Goal: Complete application form

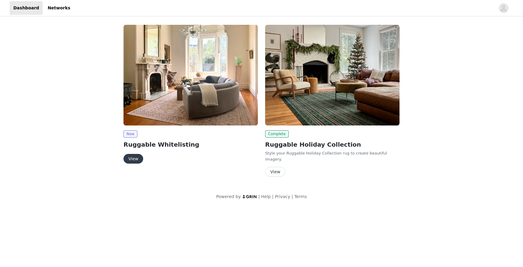
click at [141, 158] on button "View" at bounding box center [134, 159] width 20 height 10
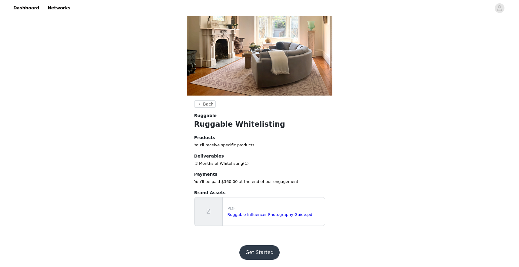
scroll to position [65, 0]
click at [249, 216] on link "Ruggable Influencer Photography Guide.pdf" at bounding box center [270, 215] width 86 height 5
click at [263, 254] on button "Get Started" at bounding box center [259, 253] width 40 height 15
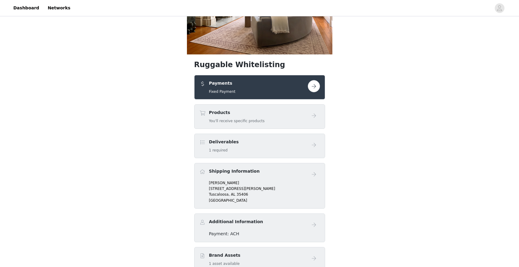
scroll to position [71, 0]
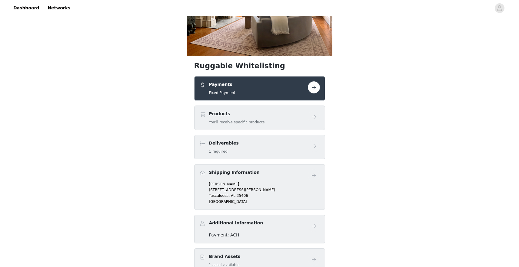
click at [246, 154] on div "Deliverables 1 required" at bounding box center [253, 147] width 108 height 14
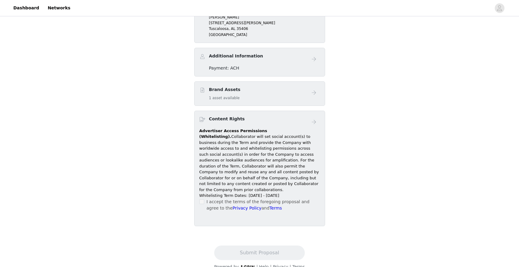
scroll to position [261, 0]
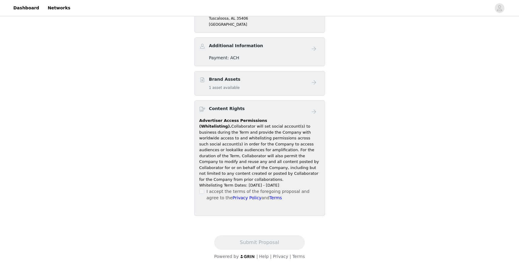
drag, startPoint x: 295, startPoint y: 202, endPoint x: 224, endPoint y: 178, distance: 74.3
click at [224, 178] on div "Advertiser Access Permissions (Whitelisting). Collaborator will set social acco…" at bounding box center [259, 153] width 120 height 71
click at [319, 168] on p "Advertiser Access Permissions (Whitelisting). Collaborator will set social acco…" at bounding box center [259, 150] width 120 height 65
drag, startPoint x: 293, startPoint y: 203, endPoint x: 290, endPoint y: 143, distance: 60.0
click at [290, 143] on div "Advertiser Access Permissions (Whitelisting). Collaborator will set social acco…" at bounding box center [259, 153] width 120 height 71
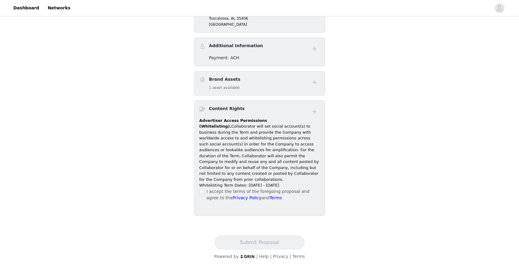
copy div "Collaborator will set social account(s) to business during the Term and provide…"
click at [292, 91] on div "Brand Assets 1 asset available" at bounding box center [253, 83] width 108 height 14
click at [224, 91] on div "Brand Assets 1 asset available" at bounding box center [224, 83] width 31 height 14
click at [220, 83] on h4 "Brand Assets" at bounding box center [224, 79] width 31 height 6
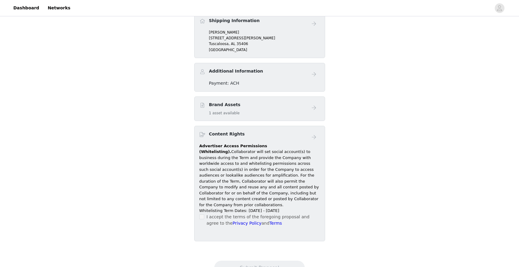
scroll to position [224, 0]
click at [22, 7] on link "Dashboard" at bounding box center [26, 8] width 33 height 14
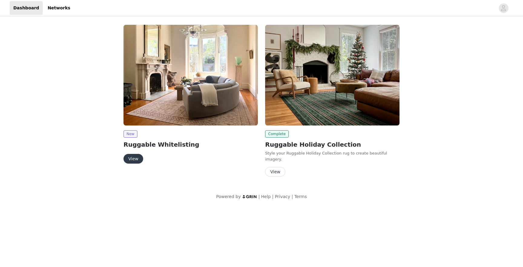
click at [131, 161] on button "View" at bounding box center [134, 159] width 20 height 10
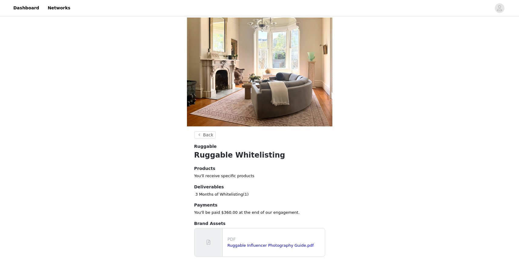
scroll to position [67, 0]
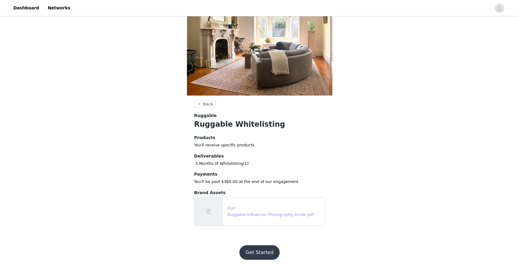
click at [251, 216] on link "Ruggable Influencer Photography Guide.pdf" at bounding box center [270, 215] width 86 height 5
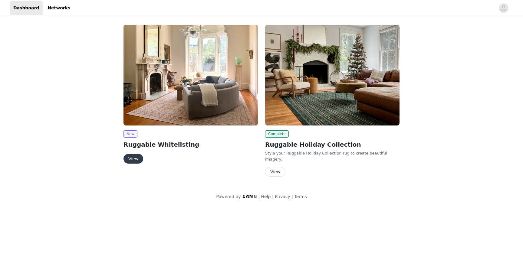
click at [137, 162] on button "View" at bounding box center [134, 159] width 20 height 10
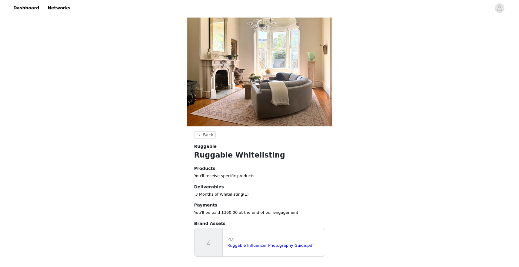
scroll to position [67, 0]
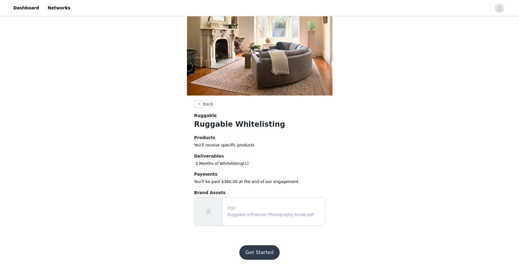
click at [260, 213] on link "Ruggable Influencer Photography Guide.pdf" at bounding box center [270, 215] width 86 height 5
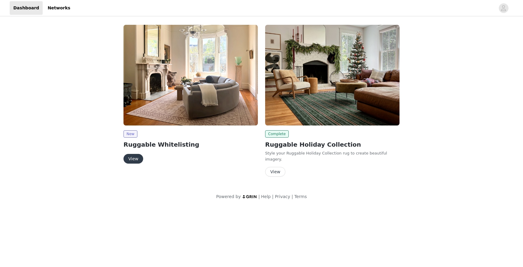
click at [138, 159] on button "View" at bounding box center [134, 159] width 20 height 10
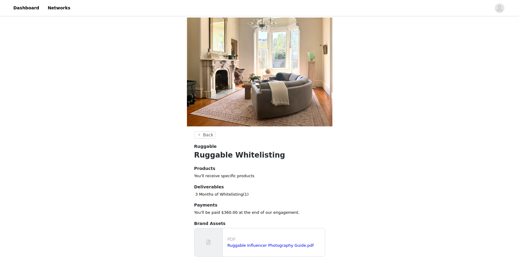
scroll to position [67, 0]
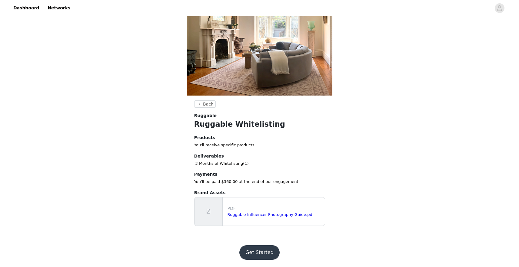
click at [259, 253] on button "Get Started" at bounding box center [259, 253] width 40 height 15
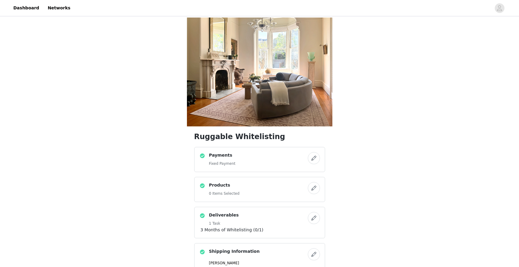
scroll to position [286, 0]
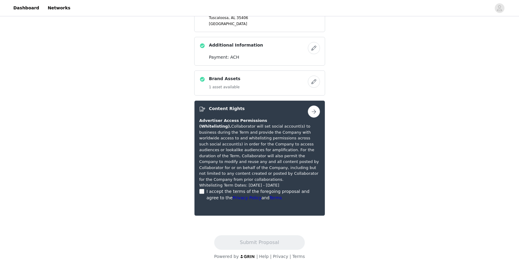
drag, startPoint x: 242, startPoint y: 181, endPoint x: 290, endPoint y: 128, distance: 71.6
click at [290, 128] on p "Advertiser Access Permissions (Whitelisting). Collaborator will set social acco…" at bounding box center [259, 150] width 120 height 65
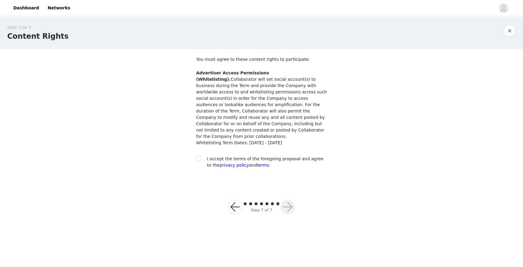
drag, startPoint x: 307, startPoint y: 137, endPoint x: 292, endPoint y: 71, distance: 68.6
click at [292, 71] on span "Advertiser Access Permissions (Whitelisting). Collaborator will set social acco…" at bounding box center [261, 108] width 131 height 76
copy span "Collaborator will set social account(s) to business during the Term and provide…"
click at [199, 156] on input "checkbox" at bounding box center [198, 158] width 4 height 4
checkbox input "true"
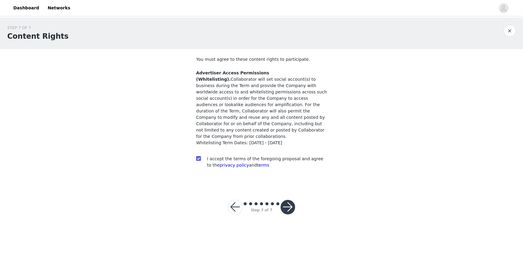
click at [166, 177] on div "STEP 7 OF 7 Content Rights You must agree to these content rights to participat…" at bounding box center [261, 102] width 523 height 168
click at [288, 202] on button "button" at bounding box center [288, 207] width 15 height 15
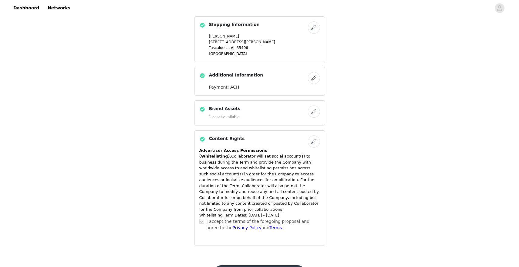
scroll to position [286, 0]
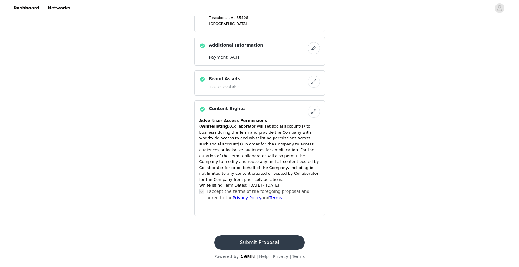
click at [254, 243] on button "Submit Proposal" at bounding box center [259, 243] width 91 height 15
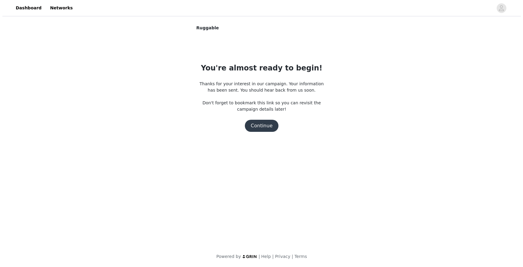
scroll to position [0, 0]
click at [257, 128] on button "Continue" at bounding box center [262, 126] width 34 height 12
